Goal: Book appointment/travel/reservation

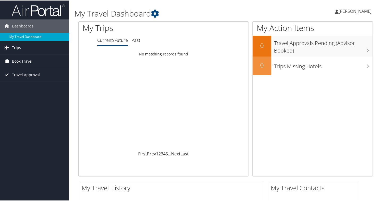
click at [20, 61] on span "Book Travel" at bounding box center [22, 60] width 20 height 13
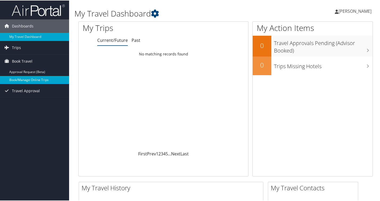
click at [26, 77] on link "Book/Manage Online Trips" at bounding box center [34, 79] width 69 height 8
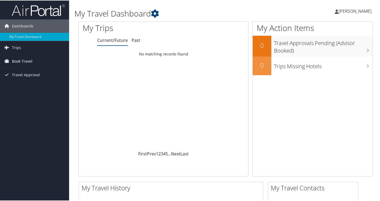
click at [27, 61] on span "Book Travel" at bounding box center [22, 60] width 20 height 13
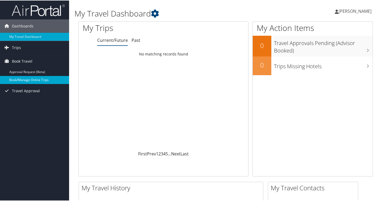
click at [27, 78] on link "Book/Manage Online Trips" at bounding box center [34, 79] width 69 height 8
